Goal: Check status: Check status

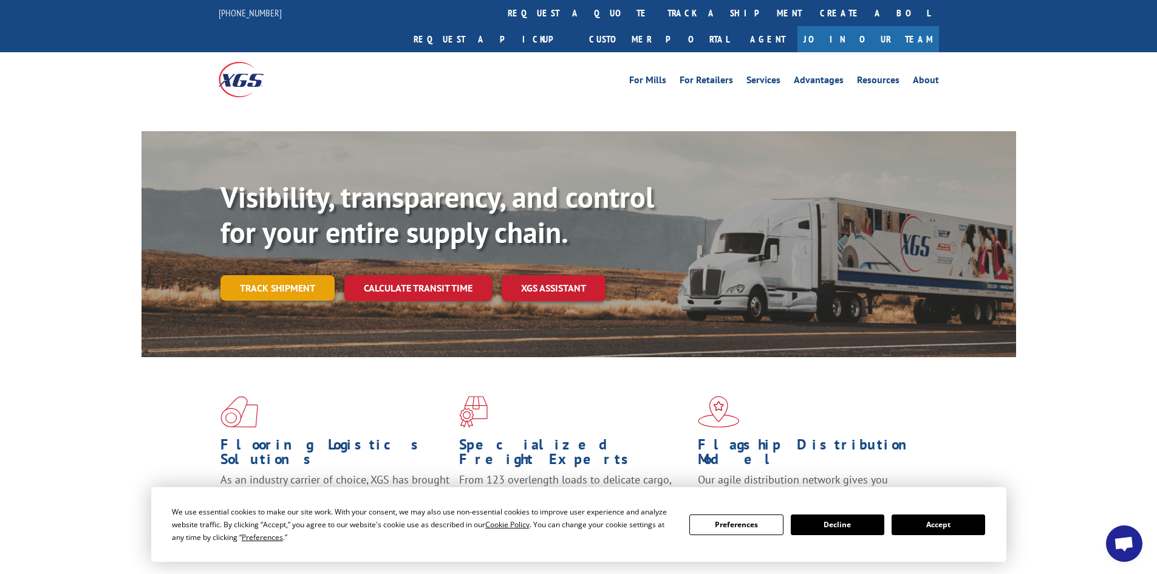
click at [321, 275] on link "Track shipment" at bounding box center [277, 287] width 114 height 25
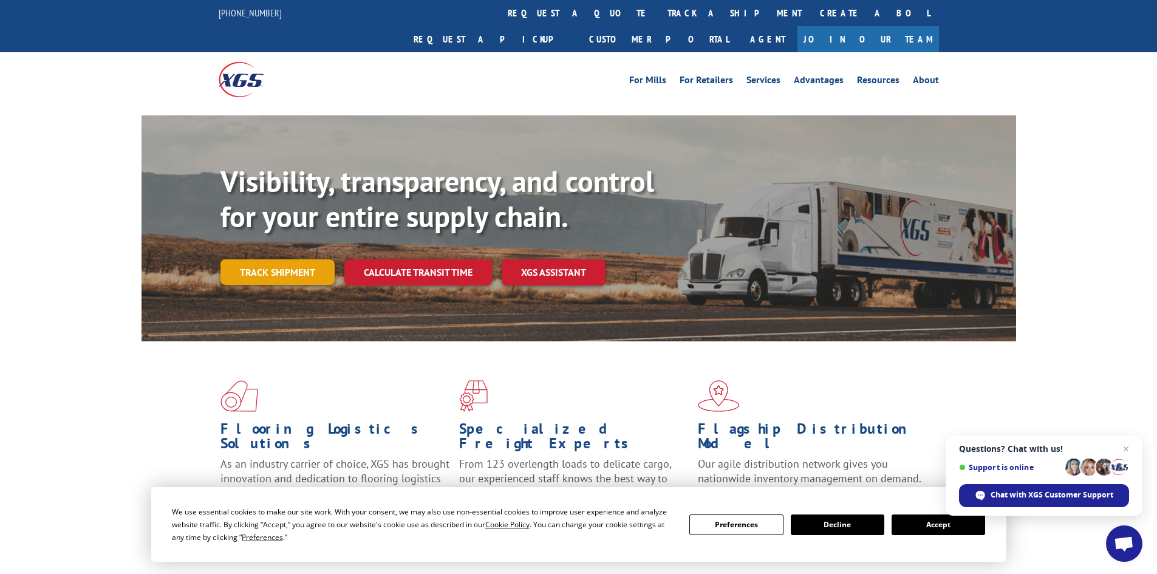
click at [316, 259] on link "Track shipment" at bounding box center [277, 271] width 114 height 25
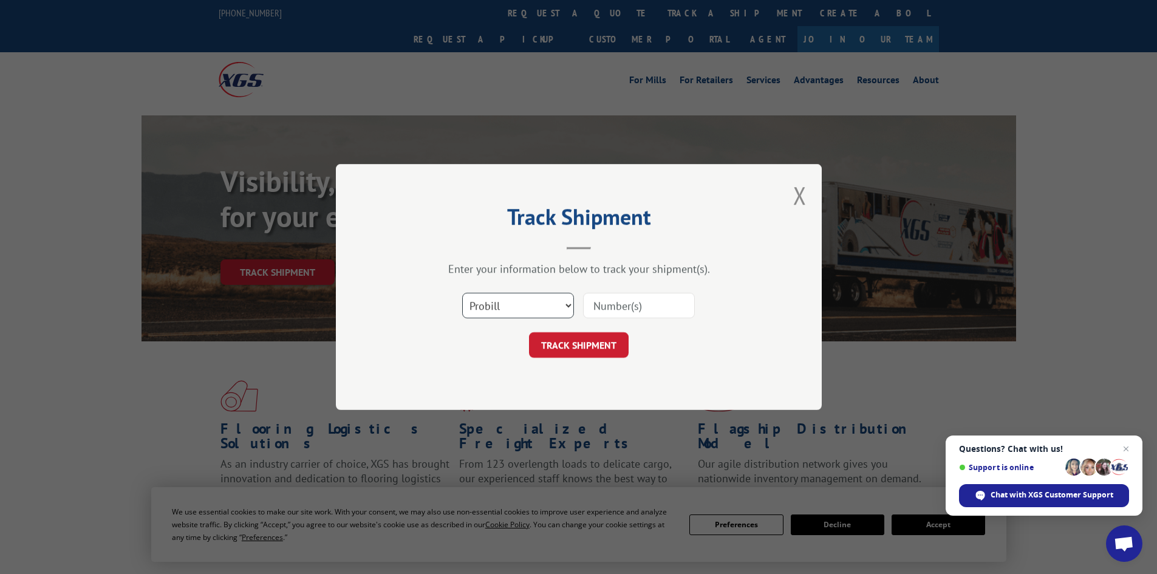
click at [536, 314] on select "Select category... Probill BOL PO" at bounding box center [518, 305] width 112 height 25
click at [622, 302] on input at bounding box center [639, 305] width 112 height 25
paste input "130450858"
type input "130450858"
click at [563, 307] on select "Select category... Probill BOL PO" at bounding box center [518, 305] width 112 height 25
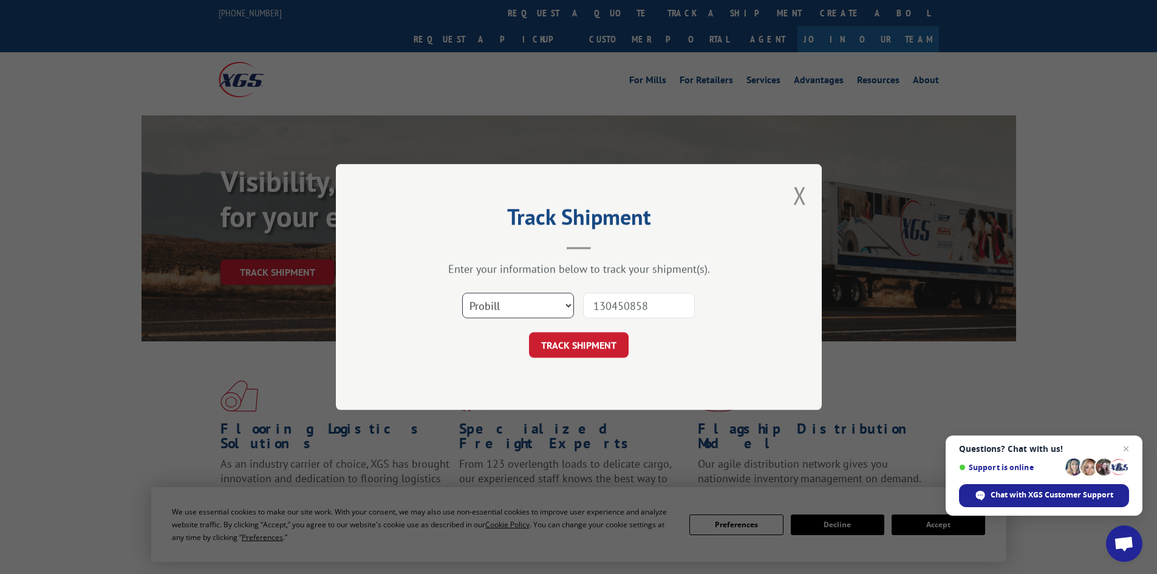
select select "bol"
click at [462, 293] on select "Select category... Probill BOL PO" at bounding box center [518, 305] width 112 height 25
click at [600, 358] on div "Track Shipment Enter your information below to track your shipment(s). Select c…" at bounding box center [579, 287] width 486 height 246
click at [603, 349] on button "TRACK SHIPMENT" at bounding box center [579, 344] width 100 height 25
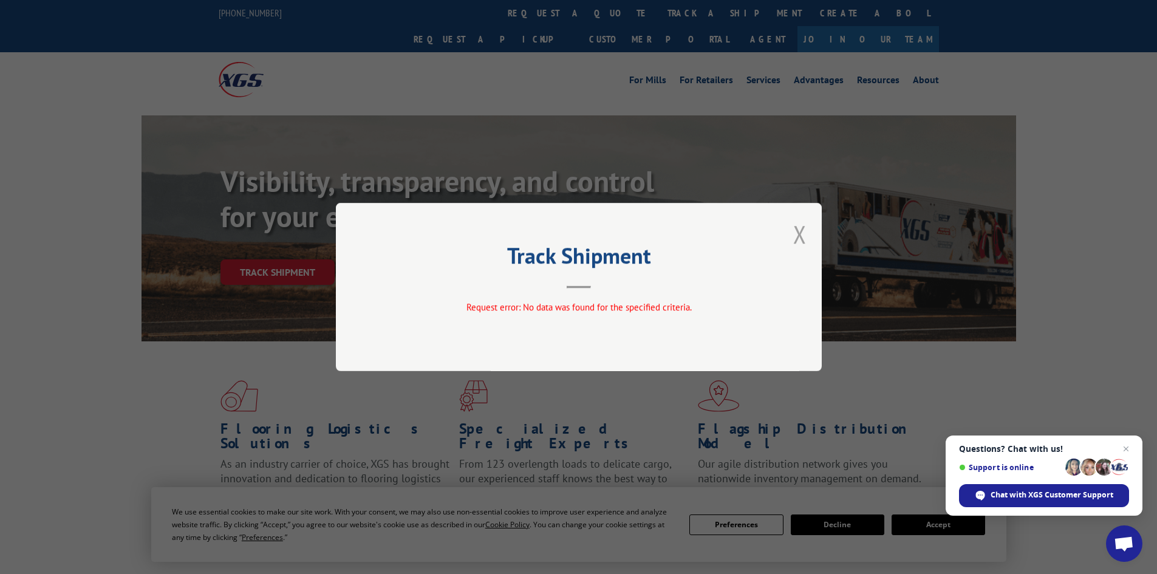
click at [797, 234] on button "Close modal" at bounding box center [799, 234] width 13 height 32
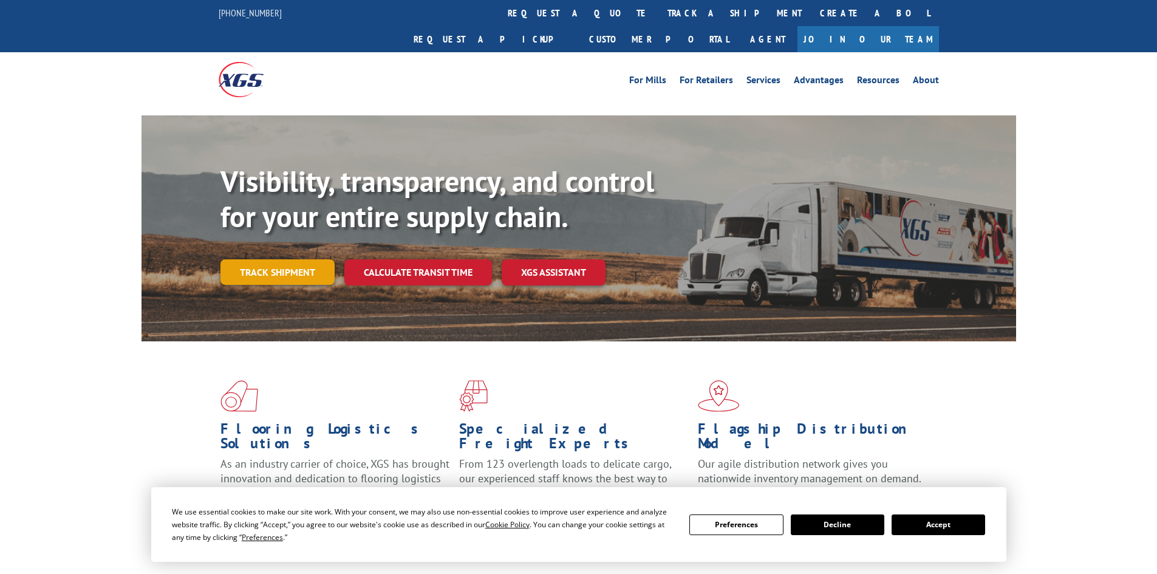
click at [232, 259] on link "Track shipment" at bounding box center [277, 271] width 114 height 25
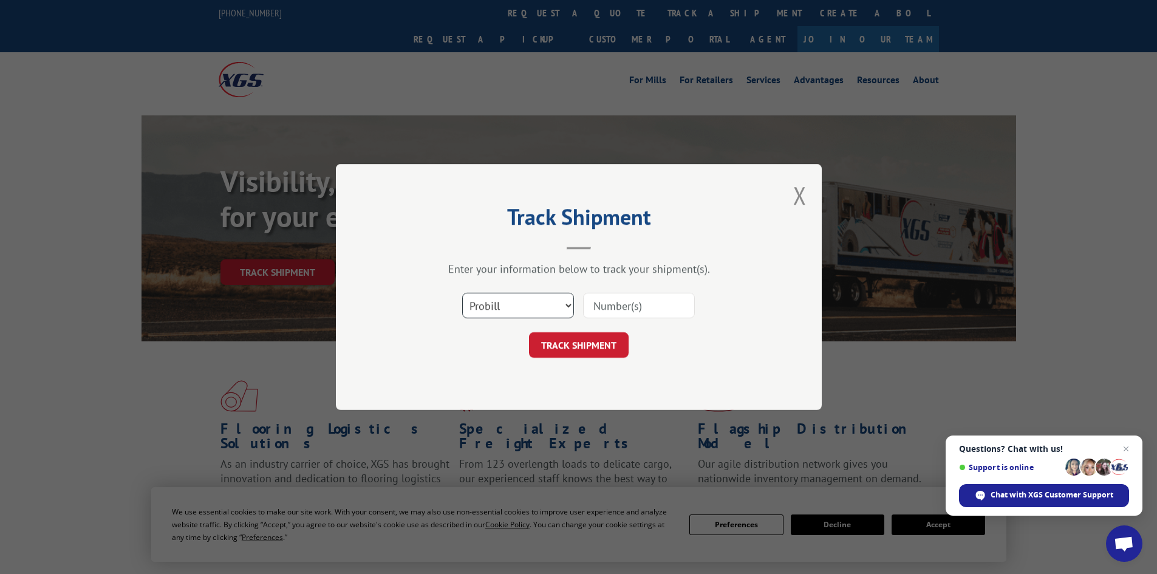
click at [506, 308] on select "Select category... Probill BOL PO" at bounding box center [518, 305] width 112 height 25
select select "bol"
click at [462, 293] on select "Select category... Probill BOL PO" at bounding box center [518, 305] width 112 height 25
click at [593, 299] on input at bounding box center [639, 305] width 112 height 25
paste input "6002500"
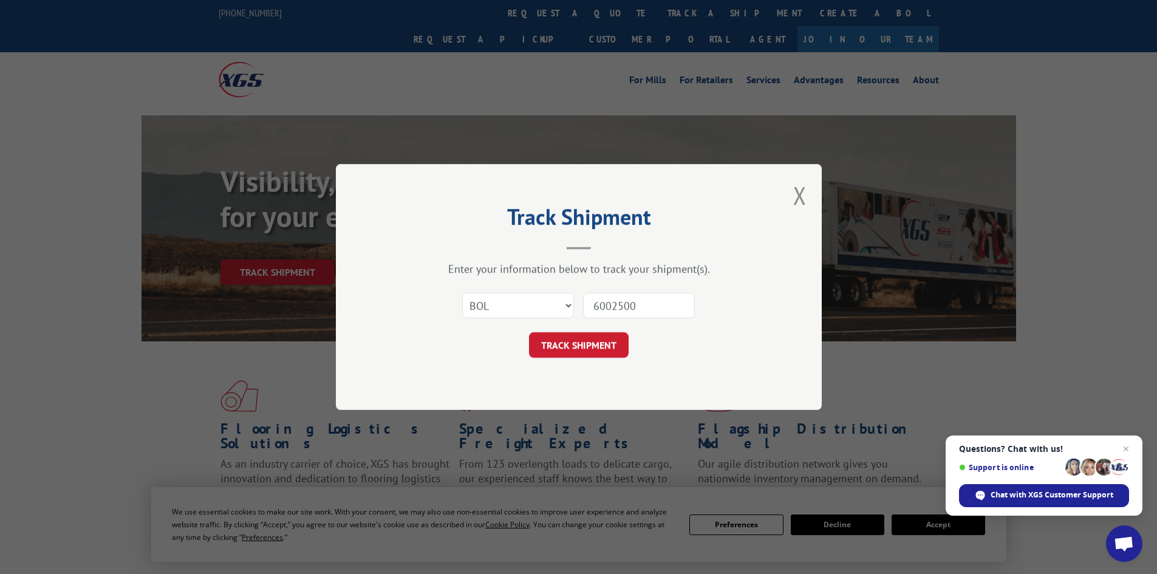
type input "6002500"
drag, startPoint x: 601, startPoint y: 358, endPoint x: 593, endPoint y: 330, distance: 29.6
click at [600, 358] on div "Track Shipment Enter your information below to track your shipment(s). Select c…" at bounding box center [579, 287] width 486 height 246
click at [593, 330] on form "Select category... Probill BOL PO 6002500 TRACK SHIPMENT" at bounding box center [578, 321] width 364 height 72
click at [596, 341] on button "TRACK SHIPMENT" at bounding box center [579, 344] width 100 height 25
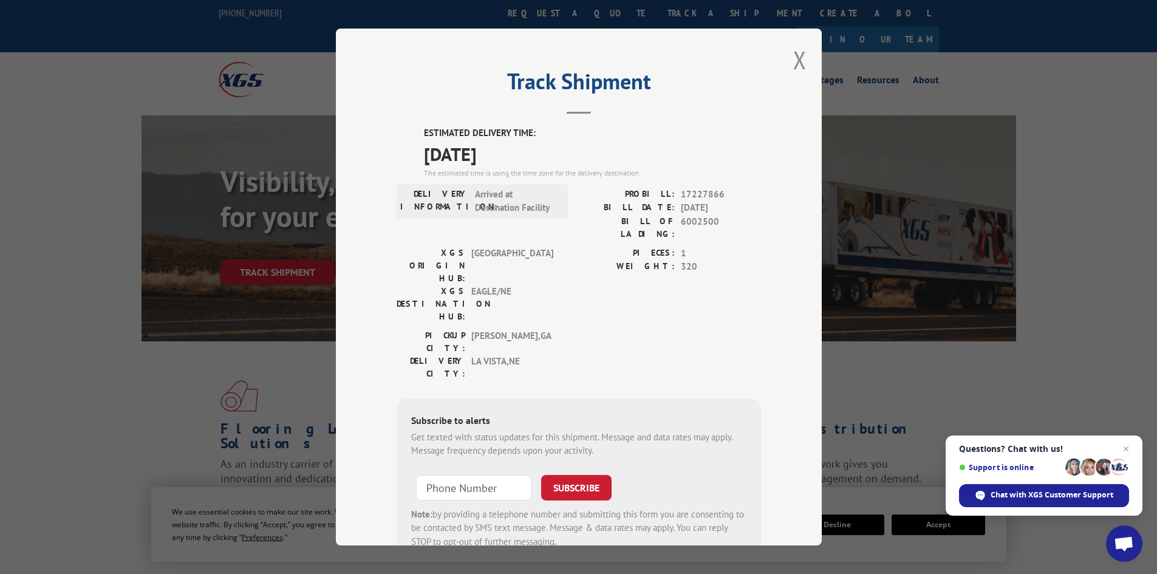
click at [97, 285] on div "Track Shipment ESTIMATED DELIVERY TIME: 09/05/2025 The estimated time is using …" at bounding box center [578, 287] width 1157 height 574
